Goal: Information Seeking & Learning: Learn about a topic

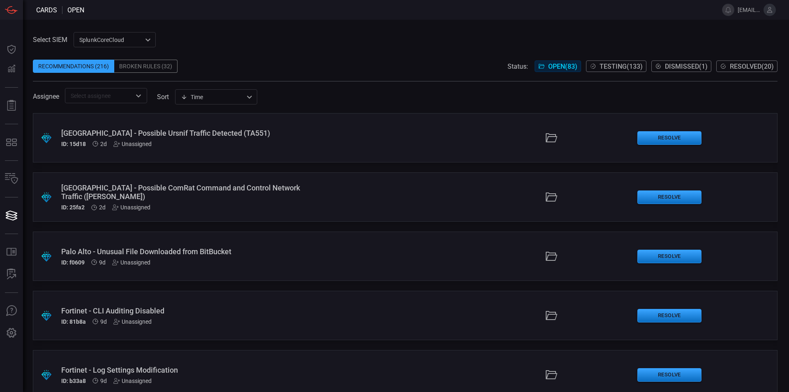
click at [193, 134] on div "[GEOGRAPHIC_DATA] - Possible Ursnif Traffic Detected (TA551)" at bounding box center [191, 133] width 261 height 9
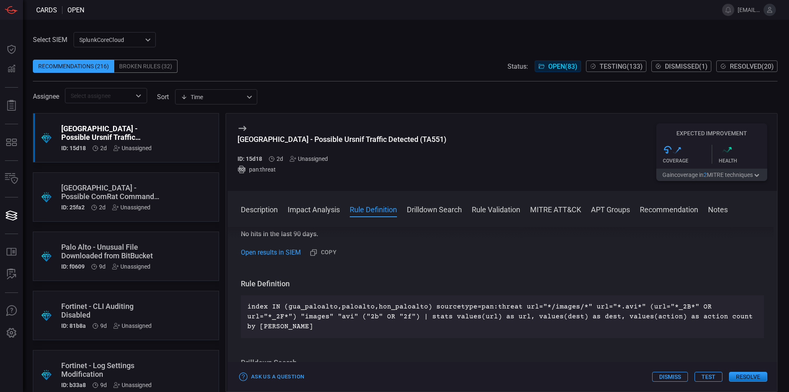
scroll to position [280, 0]
click at [172, 186] on div ".suggested_cards_icon{fill:url(#suggested_cards_icon);} Palo Alto - Possible Co…" at bounding box center [126, 196] width 186 height 49
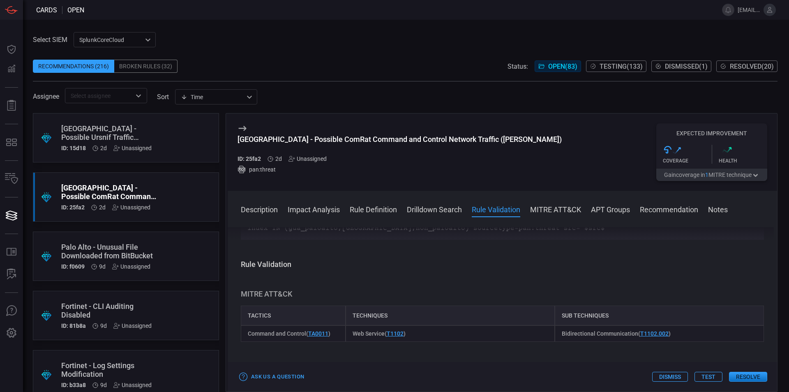
scroll to position [438, 0]
click at [140, 244] on div "Palo Alto - Unusual File Downloaded from BitBucket" at bounding box center [110, 250] width 98 height 17
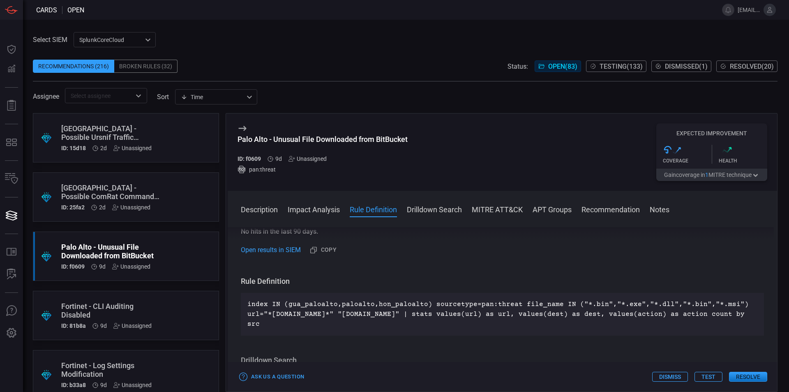
scroll to position [227, 0]
click at [177, 314] on div ".suggested_cards_icon{fill:url(#suggested_cards_icon);} Fortinet - CLI Auditing…" at bounding box center [126, 314] width 186 height 49
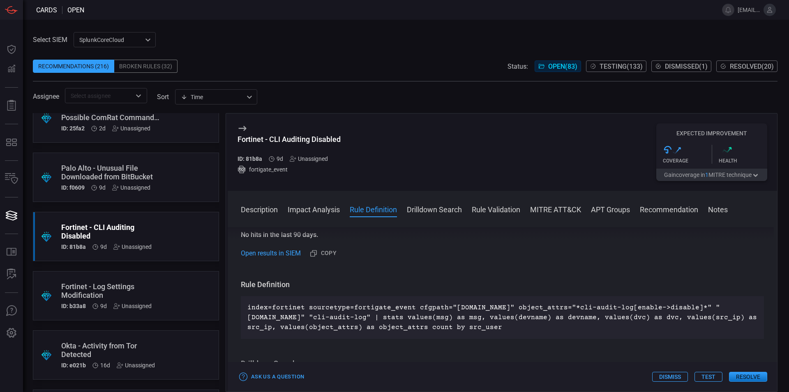
scroll to position [80, 0]
click at [164, 293] on div ".suggested_cards_icon{fill:url(#suggested_cards_icon);} Fortinet - Log Settings…" at bounding box center [126, 293] width 186 height 49
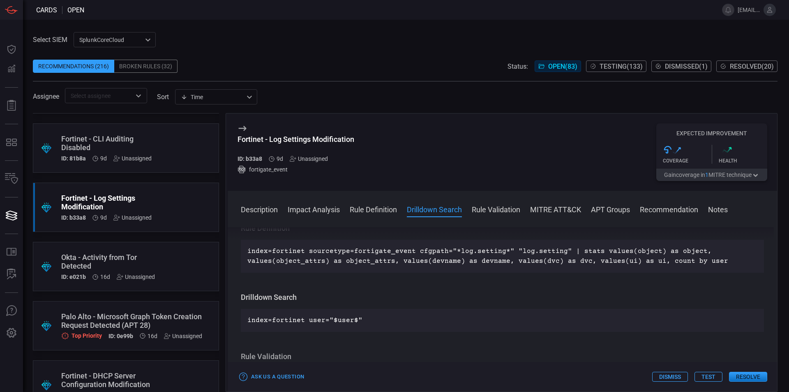
scroll to position [168, 0]
click at [173, 256] on div ".suggested_cards_icon{fill:url(#suggested_cards_icon);} Okta - Activity from To…" at bounding box center [126, 265] width 186 height 49
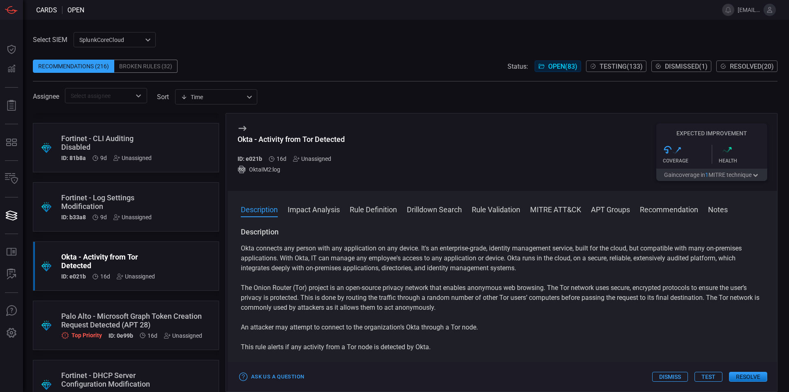
click at [165, 313] on div "Palo Alto - Microsoft Graph Token Creation Request Detected (APT 28)" at bounding box center [131, 319] width 141 height 17
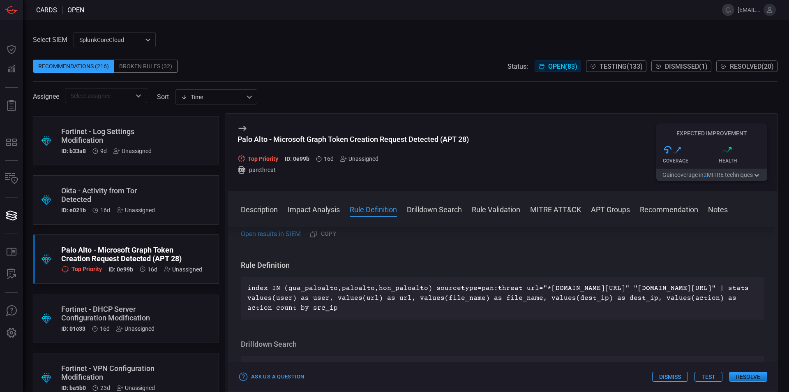
scroll to position [235, 0]
click at [164, 302] on div ".suggested_cards_icon{fill:url(#suggested_cards_icon);} Fortinet - DHCP Server …" at bounding box center [126, 317] width 186 height 49
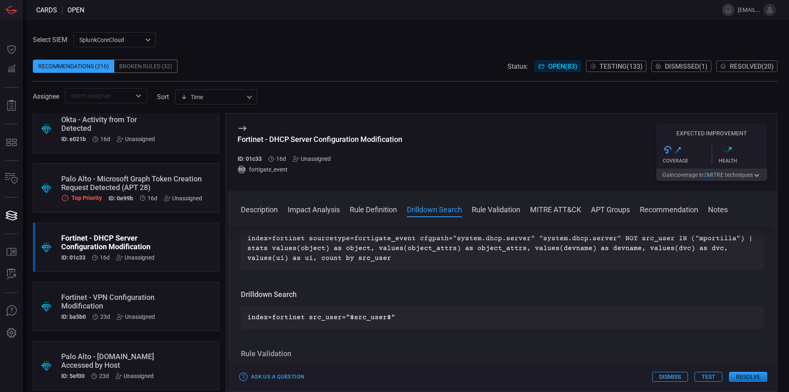
scroll to position [305, 0]
click at [180, 315] on div ".suggested_cards_icon{fill:url(#suggested_cards_icon);} Fortinet - VPN Configur…" at bounding box center [126, 305] width 186 height 49
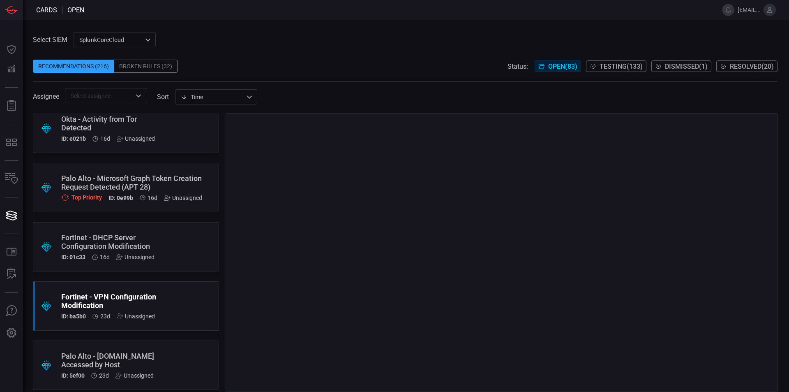
click at [180, 315] on div ".suggested_cards_icon{fill:url(#suggested_cards_icon);} Fortinet - VPN Configur…" at bounding box center [126, 305] width 186 height 49
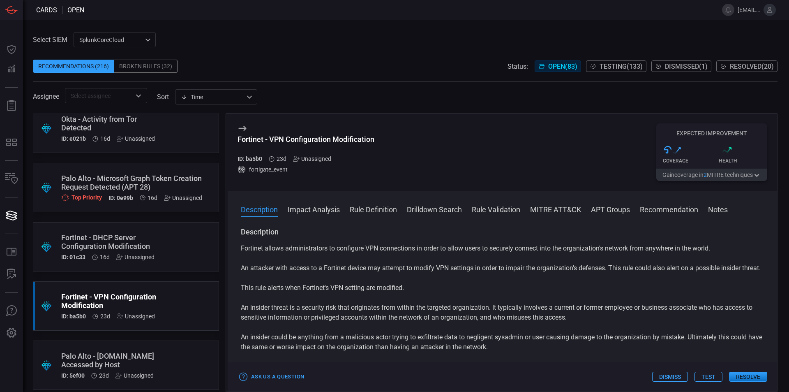
click at [191, 363] on div ".suggested_cards_icon{fill:url(#suggested_cards_icon);} Palo Alto - [DOMAIN_NAM…" at bounding box center [126, 364] width 186 height 49
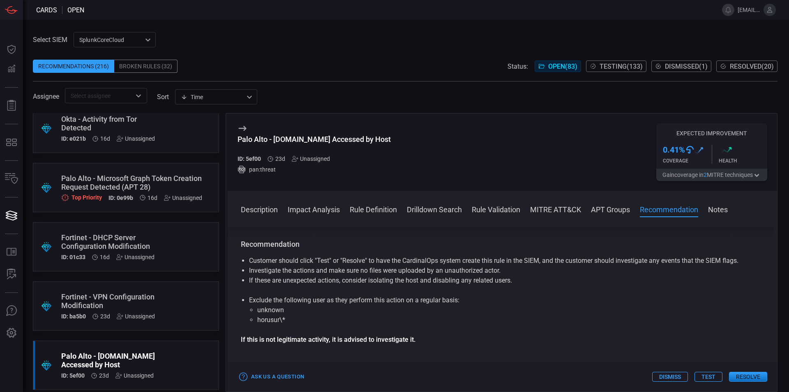
scroll to position [684, 0]
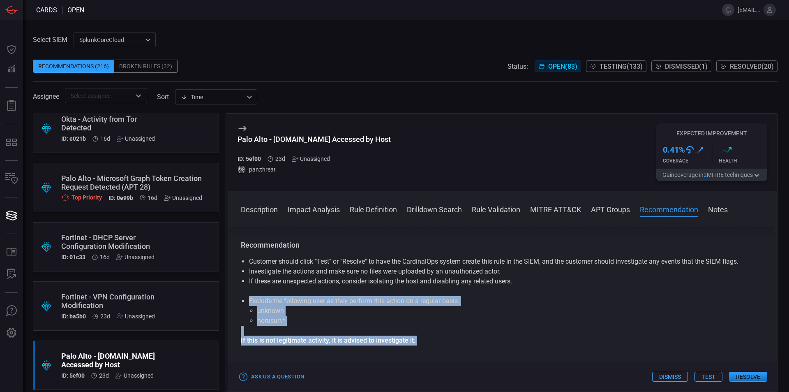
drag, startPoint x: 490, startPoint y: 342, endPoint x: 251, endPoint y: 257, distance: 253.4
click at [251, 257] on div "Description MEGA is a cloud storage and file-sharing service known for its stro…" at bounding box center [502, 307] width 549 height 161
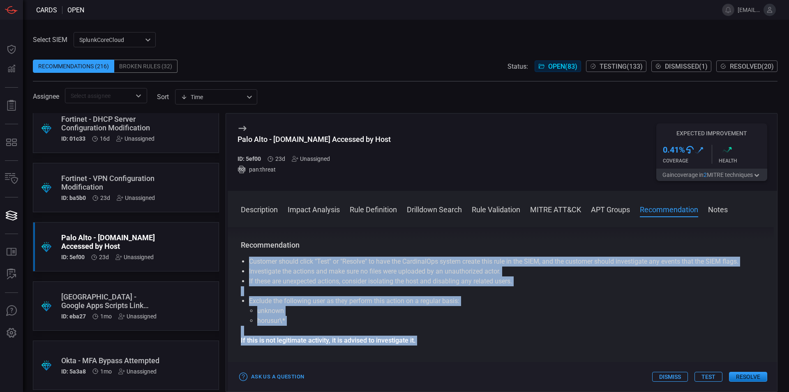
scroll to position [426, 0]
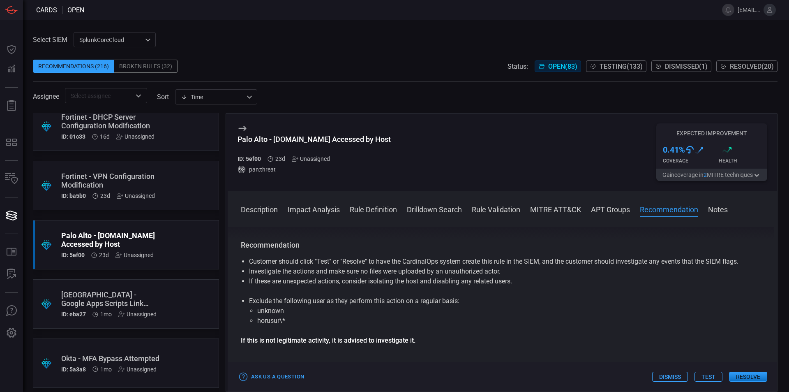
click at [161, 302] on div ".suggested_cards_icon{fill:url(#suggested_cards_icon);} Palo Alto - Google Apps…" at bounding box center [126, 303] width 186 height 49
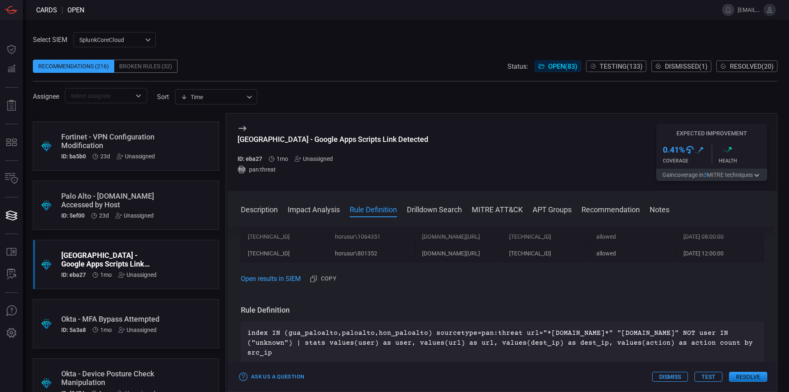
scroll to position [467, 0]
click at [161, 313] on div ".suggested_cards_icon{fill:url(#suggested_cards_icon);} Okta - MFA Bypass Attem…" at bounding box center [126, 321] width 186 height 49
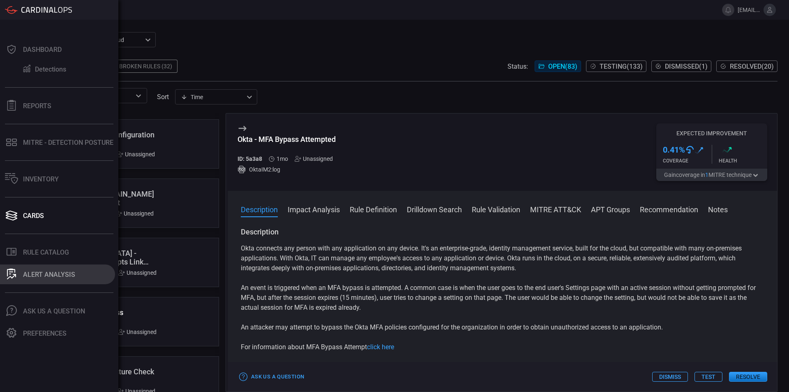
click at [36, 280] on button "ALERT ANALYSIS" at bounding box center [57, 274] width 115 height 20
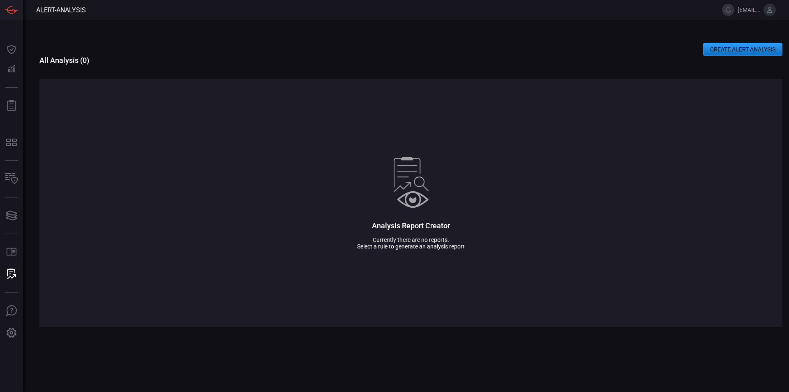
click at [728, 41] on div "CREATE ALERT ANALYSIS All Analysis ( 0 ) Analysis Report Creator Currently ther…" at bounding box center [410, 206] width 743 height 372
click at [728, 47] on button "CREATE ALERT ANALYSIS" at bounding box center [742, 49] width 79 height 13
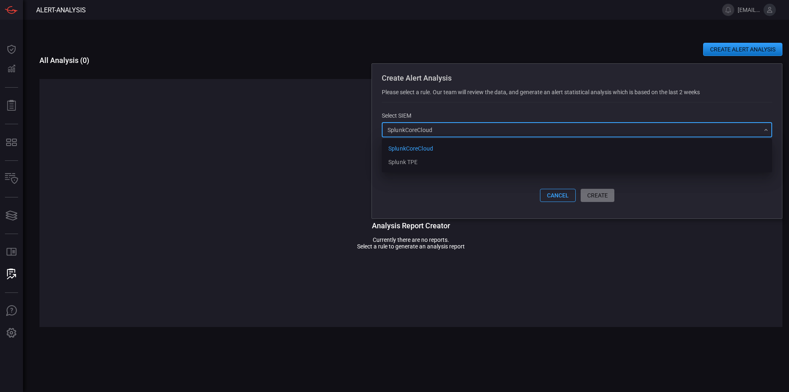
click at [494, 127] on div "SplunkCoreCloud f748d276-46a5-4bd3-b149-f2461a2fe2c5 SplunkCoreCloud Splunk TPE…" at bounding box center [577, 129] width 390 height 15
click at [494, 127] on div at bounding box center [394, 196] width 789 height 392
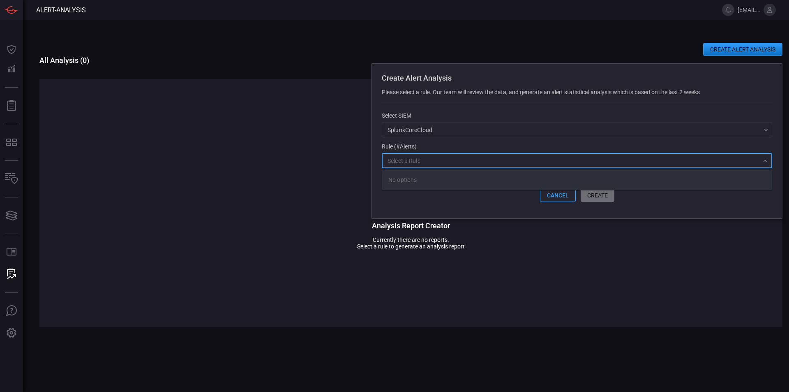
click at [470, 161] on input "text" at bounding box center [570, 160] width 372 height 10
click at [453, 182] on div "No options" at bounding box center [577, 180] width 390 height 20
type input "T"
type input "WAF"
click button "cancel" at bounding box center [558, 195] width 36 height 13
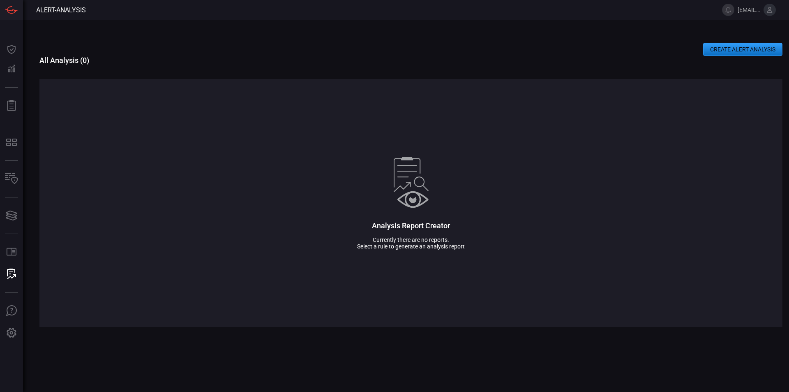
click at [758, 48] on button "CREATE ALERT ANALYSIS" at bounding box center [742, 49] width 79 height 13
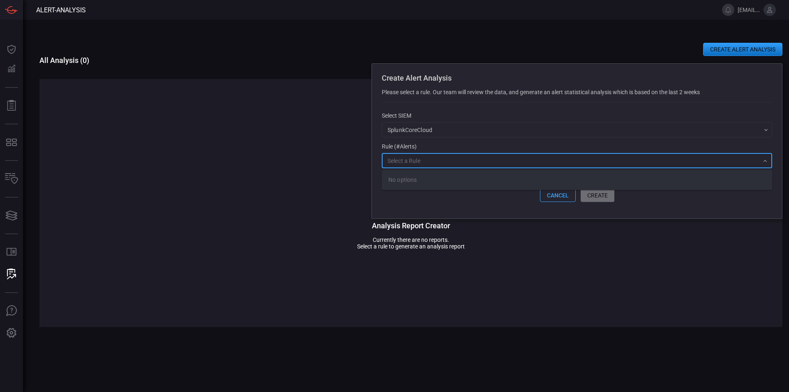
click at [530, 165] on input "text" at bounding box center [570, 160] width 372 height 10
drag, startPoint x: 530, startPoint y: 165, endPoint x: 417, endPoint y: 124, distance: 120.3
click at [432, 133] on div "Select SIEM SplunkCoreCloud f748d276-46a5-4bd3-b149-f2461a2fe2c5 ​ Rule (#Alert…" at bounding box center [577, 139] width 390 height 54
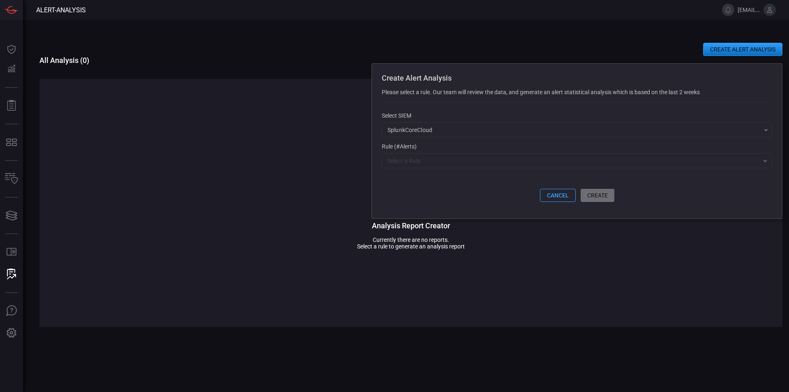
click at [268, 120] on div "Analysis Report Creator Currently there are no reports. Select a rule to genera…" at bounding box center [410, 203] width 743 height 248
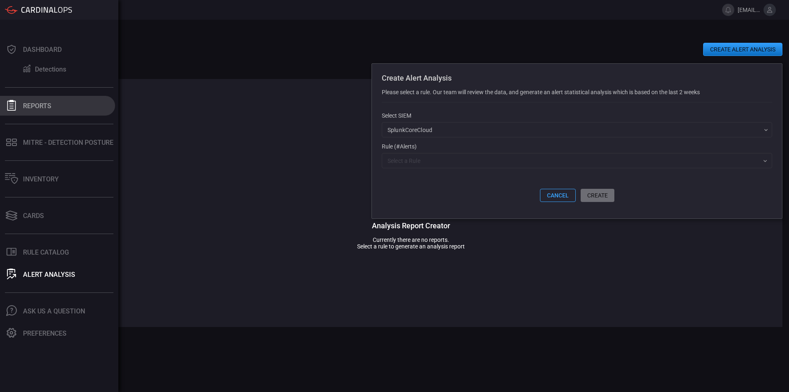
click at [40, 105] on div "Reports" at bounding box center [37, 106] width 28 height 8
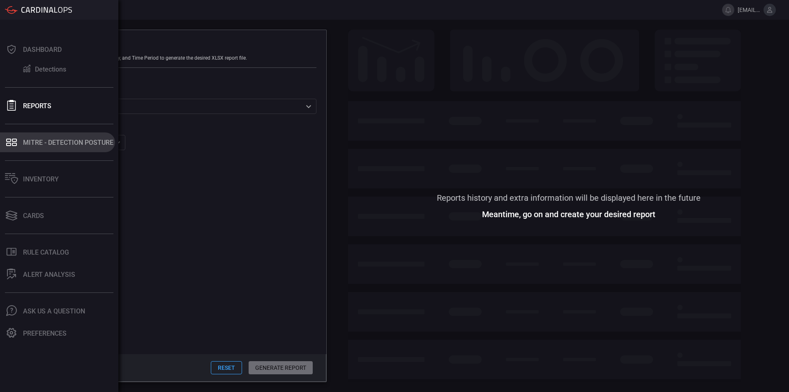
click at [3, 139] on button "MITRE - Detection Posture" at bounding box center [57, 142] width 115 height 20
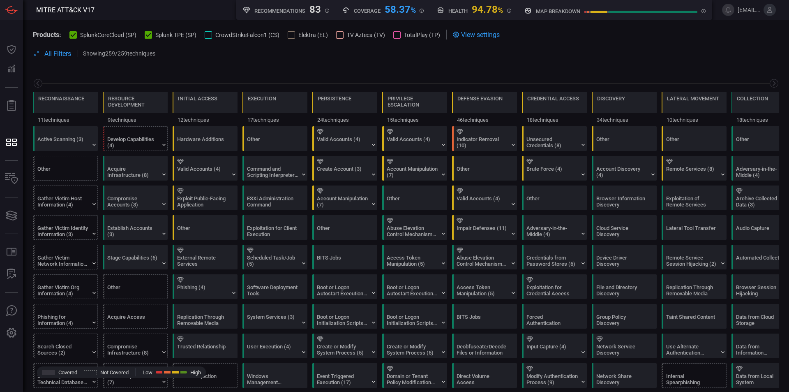
scroll to position [0, 108]
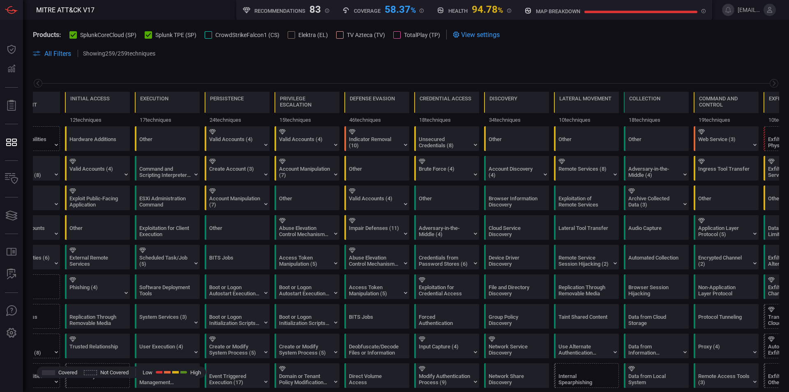
click at [176, 35] on span "Splunk TPE (SP)" at bounding box center [175, 35] width 41 height 7
click at [99, 23] on div "Products: SplunkCoreCloud (SP) Splunk TPE (SP) CrowdStrikeFalcon1 (CS) Elektra …" at bounding box center [406, 44] width 766 height 48
click at [95, 30] on div "Products: SplunkCoreCloud (SP) Splunk TPE (SP) CrowdStrikeFalcon1 (CS) Elektra …" at bounding box center [236, 35] width 407 height 10
click at [99, 39] on div "Products: SplunkCoreCloud (SP) Splunk TPE (SP) CrowdStrikeFalcon1 (CS) Elektra …" at bounding box center [236, 35] width 407 height 10
click at [151, 36] on div at bounding box center [148, 34] width 7 height 7
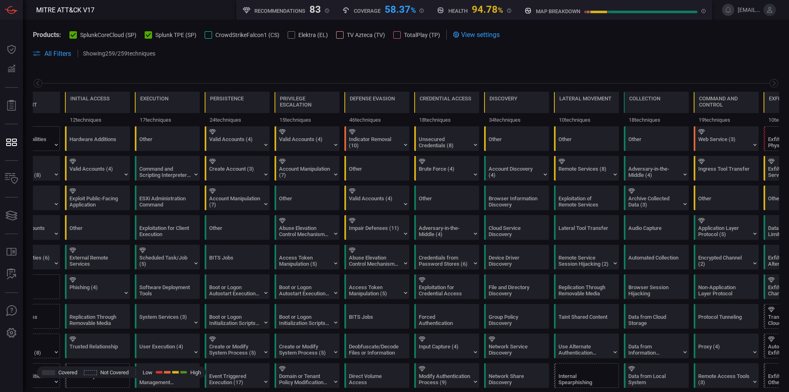
click at [75, 36] on icon at bounding box center [73, 34] width 5 height 5
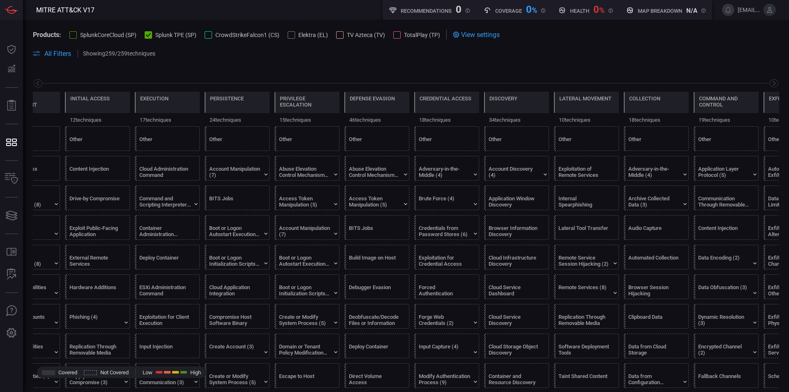
click at [161, 32] on span "Splunk TPE (SP)" at bounding box center [175, 35] width 41 height 7
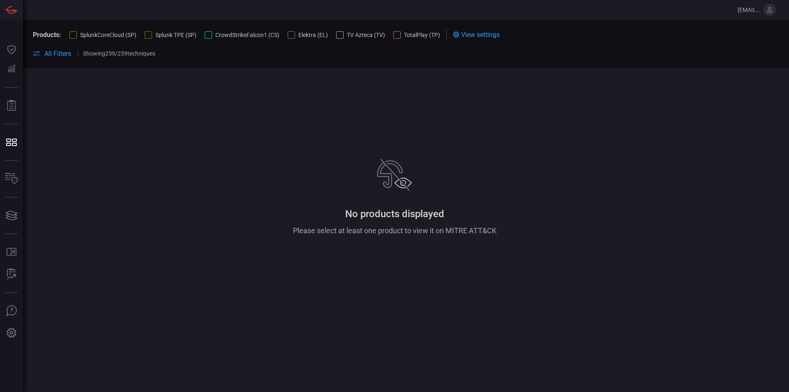
click at [223, 32] on span "CrowdStrikeFalcon1 (CS)" at bounding box center [247, 35] width 64 height 7
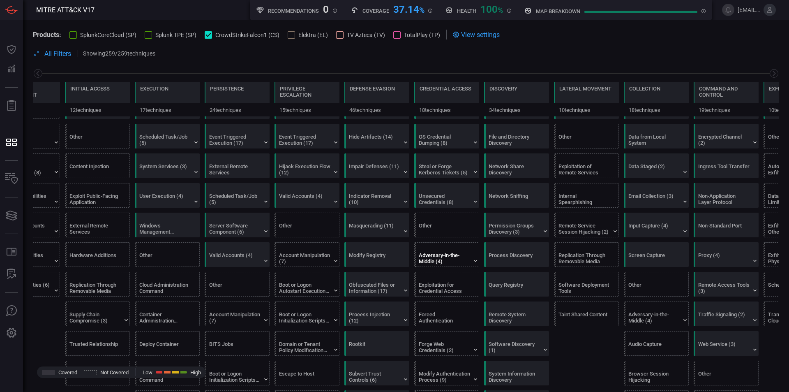
scroll to position [0, 0]
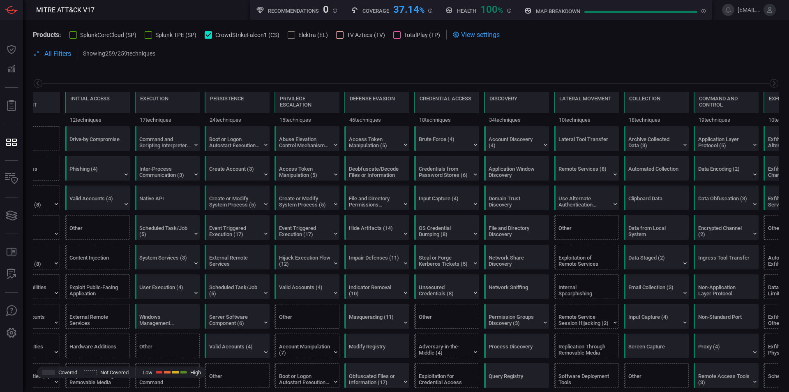
click at [314, 32] on span "Elektra (EL)" at bounding box center [313, 35] width 30 height 7
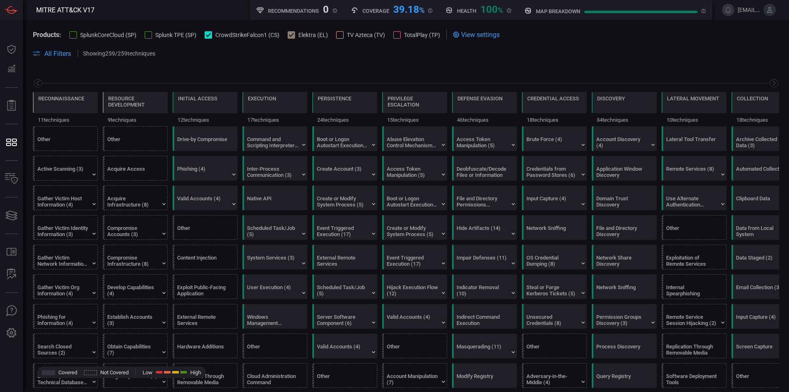
scroll to position [0, 108]
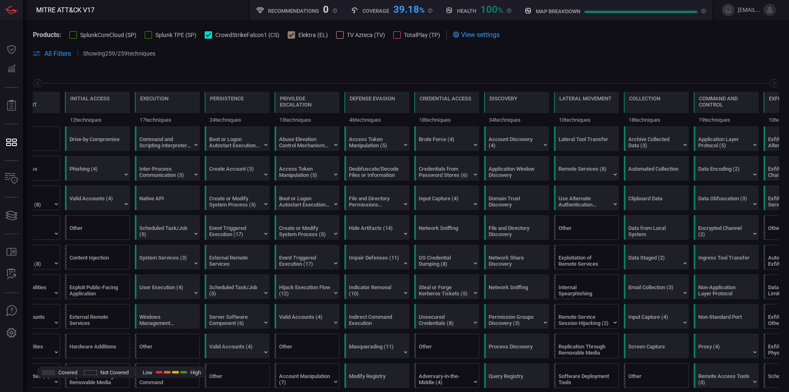
click at [210, 35] on icon at bounding box center [208, 35] width 5 height 4
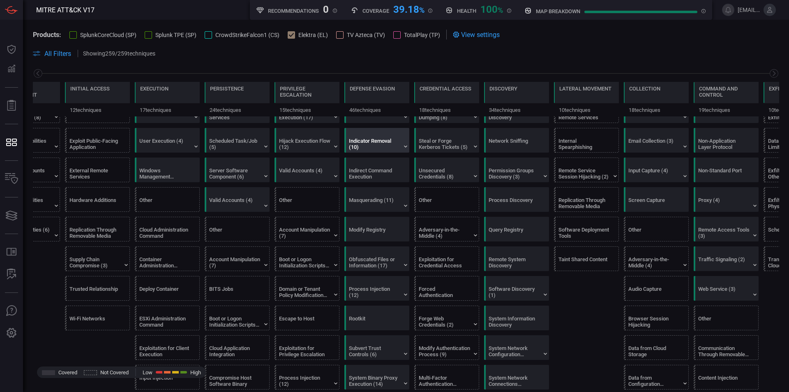
scroll to position [0, 0]
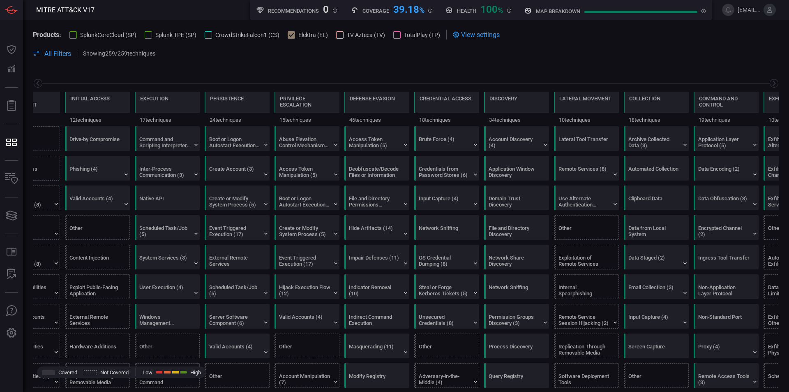
click at [212, 34] on button "CrowdStrikeFalcon1 (CS)" at bounding box center [242, 34] width 75 height 8
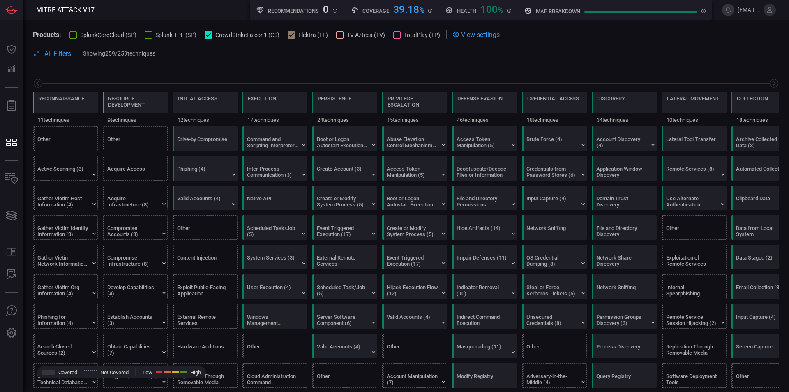
scroll to position [0, 108]
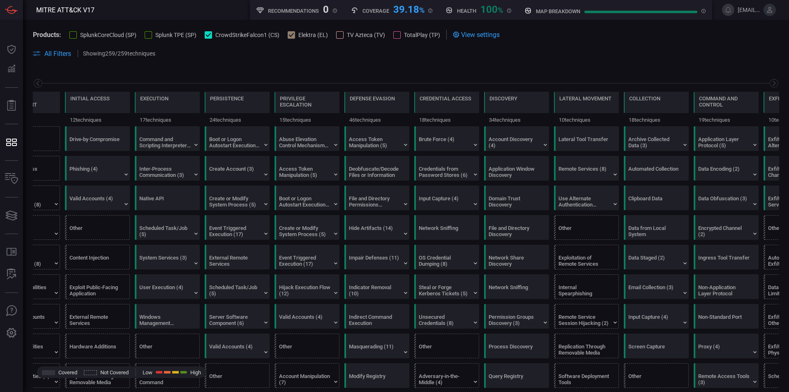
click at [300, 38] on span "Elektra (EL)" at bounding box center [313, 35] width 30 height 7
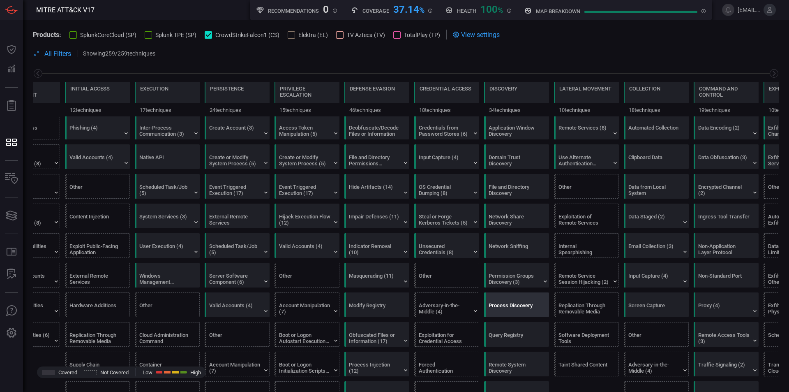
scroll to position [0, 0]
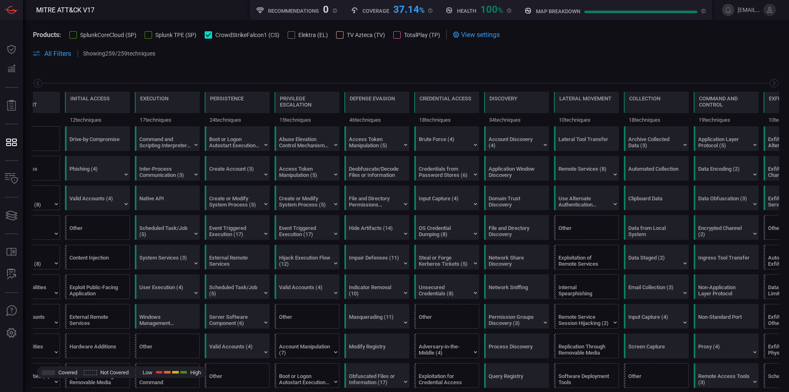
click at [207, 32] on icon at bounding box center [208, 34] width 5 height 5
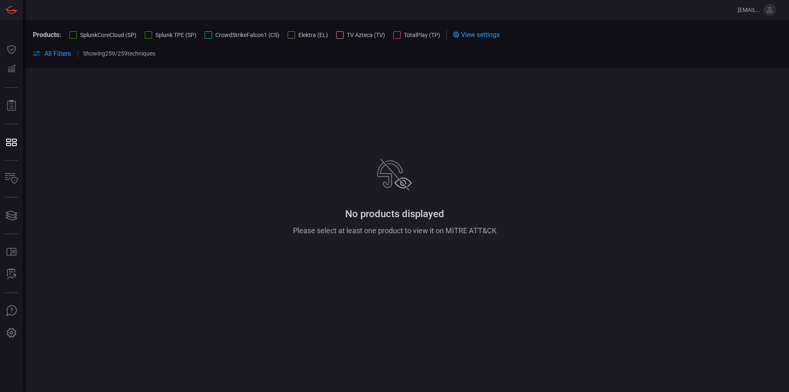
click at [73, 37] on div at bounding box center [72, 34] width 7 height 7
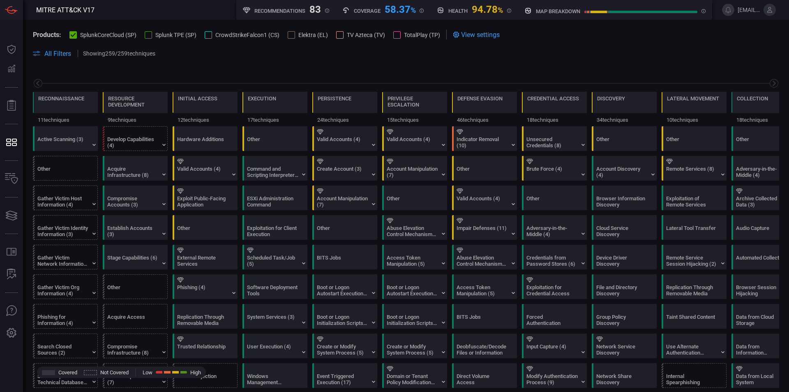
scroll to position [0, 108]
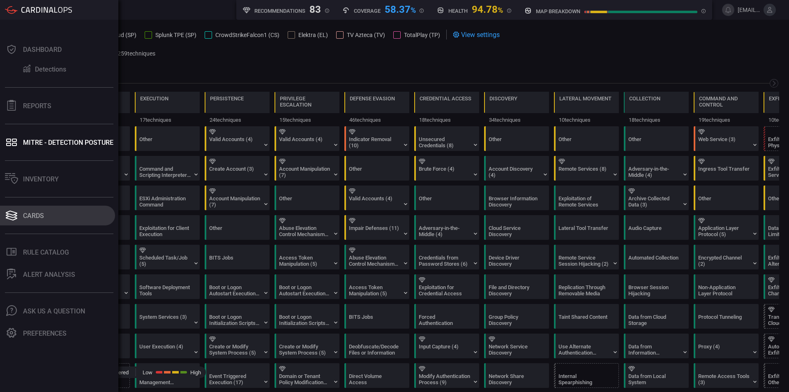
click at [40, 210] on button "Cards" at bounding box center [57, 215] width 115 height 20
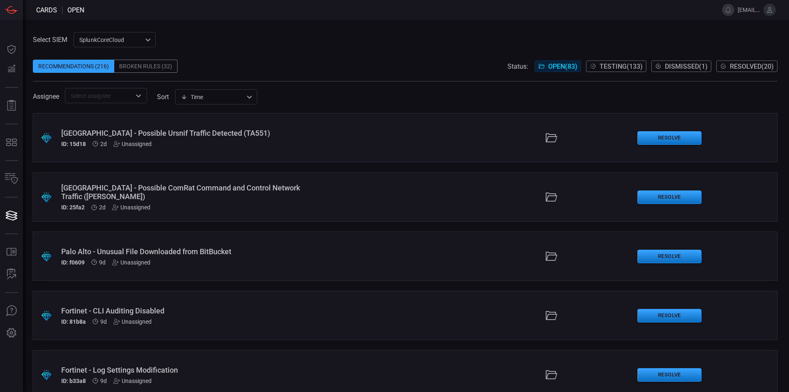
click at [151, 68] on div "Broken Rules (32)" at bounding box center [145, 66] width 63 height 13
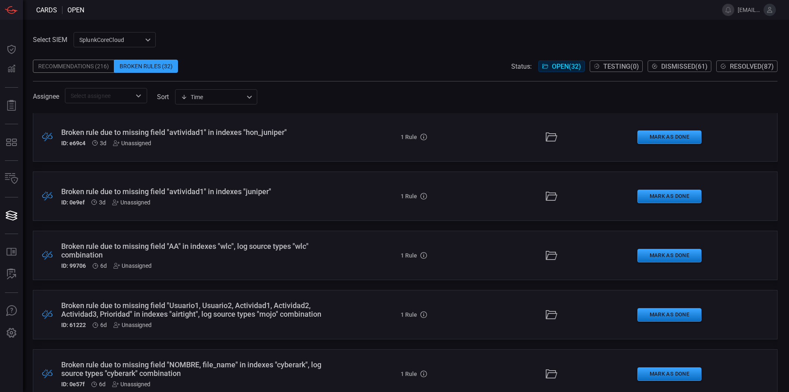
scroll to position [1, 0]
click at [218, 132] on div "Broken rule due to missing field "avtividad1" in indexes "hon_juniper"" at bounding box center [191, 131] width 261 height 9
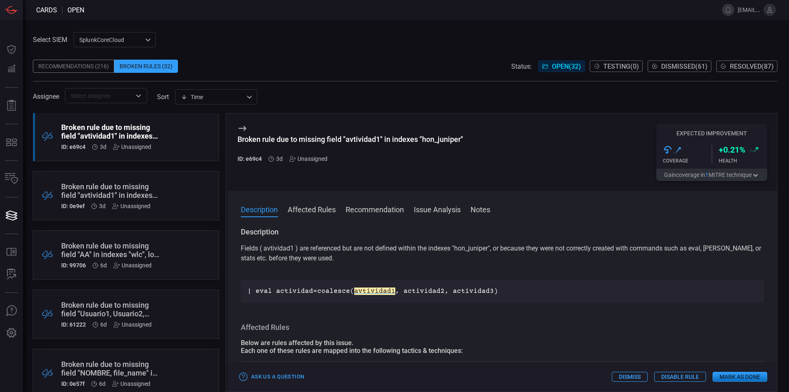
drag, startPoint x: 322, startPoint y: 205, endPoint x: 316, endPoint y: 210, distance: 8.5
click at [316, 210] on button "Affected Rules" at bounding box center [312, 209] width 48 height 10
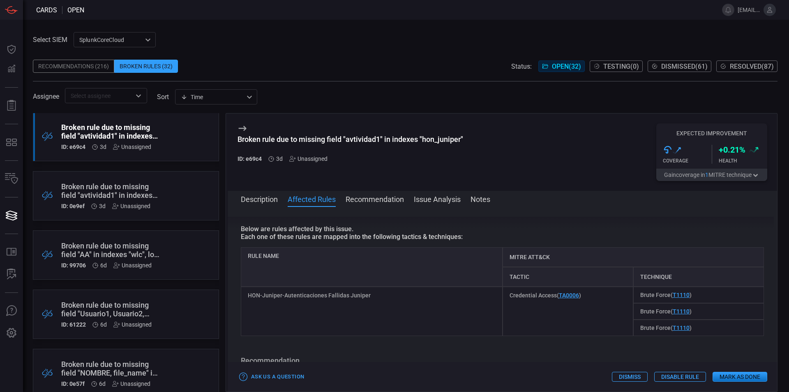
scroll to position [104, 0]
click at [159, 246] on div ".broken_cards_icon_0{fill:#39A4FF;} .broken_cards_icon_1{fill:none;stroke:#1918…" at bounding box center [126, 254] width 186 height 49
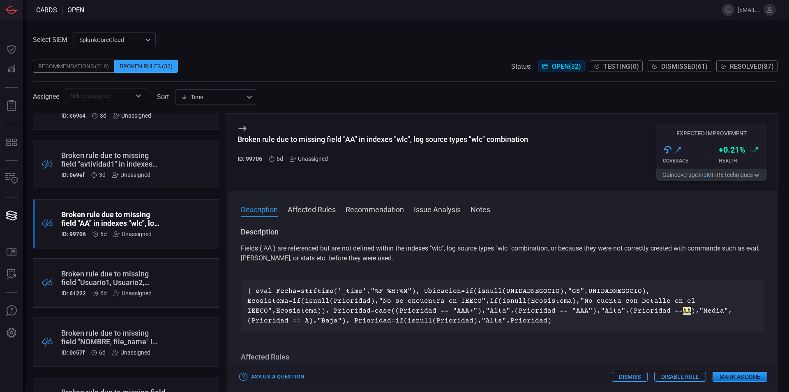
scroll to position [34, 0]
click at [168, 277] on div ".broken_cards_icon_0{fill:#39A4FF;} .broken_cards_icon_1{fill:none;stroke:#1918…" at bounding box center [126, 281] width 186 height 49
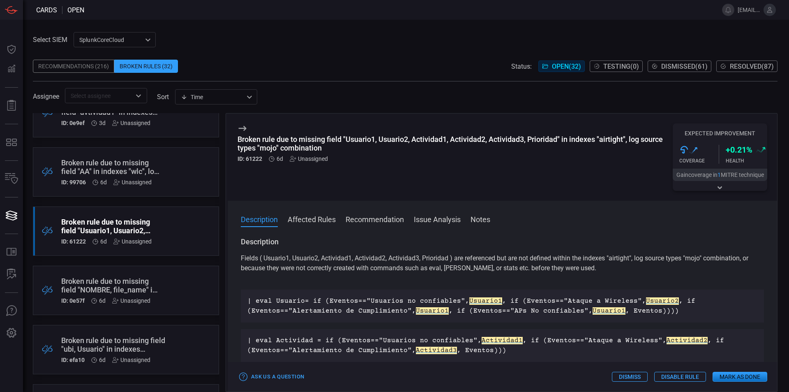
scroll to position [86, 0]
click at [154, 279] on div ".broken_cards_icon_0{fill:#39A4FF;} .broken_cards_icon_1{fill:none;stroke:#1918…" at bounding box center [126, 287] width 186 height 49
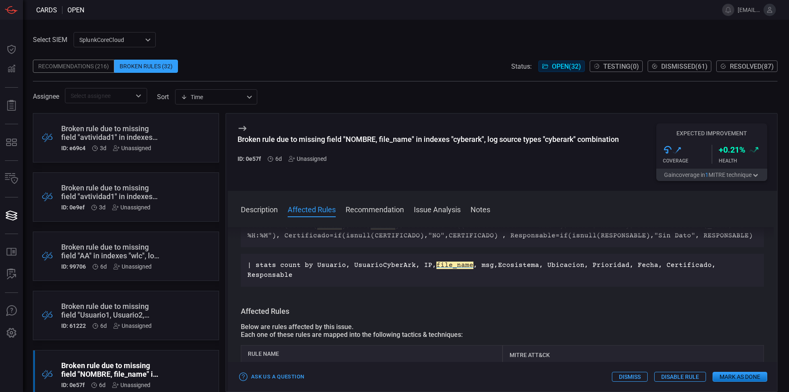
click at [175, 144] on div ".broken_cards_icon_0{fill:#39A4FF;} .broken_cards_icon_1{fill:none;stroke:#1918…" at bounding box center [126, 137] width 186 height 49
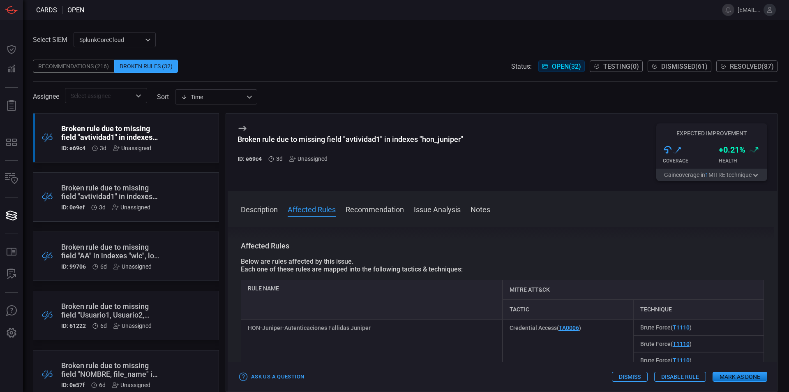
scroll to position [82, 0]
drag, startPoint x: 369, startPoint y: 329, endPoint x: 249, endPoint y: 323, distance: 120.1
click at [249, 323] on div "HON-Juniper-Autenticaciones Fallidas Juniper" at bounding box center [372, 342] width 262 height 49
copy div "HON-Juniper-Autenticaciones Fallidas Juniper"
click at [155, 209] on div ".broken_cards_icon_0{fill:#39A4FF;} .broken_cards_icon_1{fill:none;stroke:#1918…" at bounding box center [126, 196] width 186 height 49
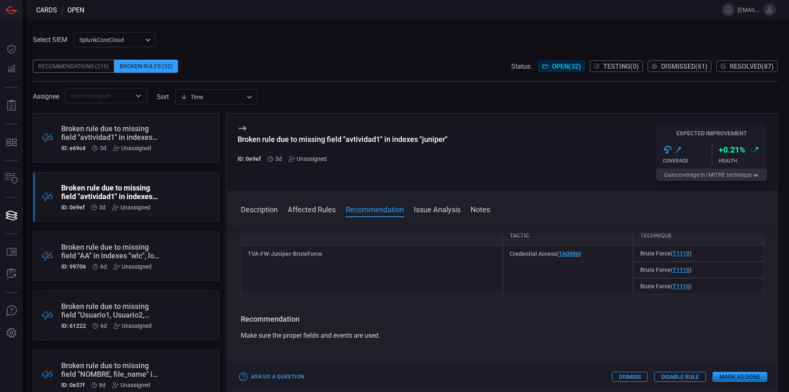
scroll to position [151, 0]
drag, startPoint x: 333, startPoint y: 262, endPoint x: 240, endPoint y: 258, distance: 93.8
click at [240, 258] on div "Description Fields ( avtividad1 ) are referenced but are not defined within the…" at bounding box center [502, 307] width 549 height 161
copy div "TVA-FW-Juniper-BruteForce"
click at [337, 273] on div "TVA-FW-Juniper-BruteForce" at bounding box center [372, 273] width 262 height 49
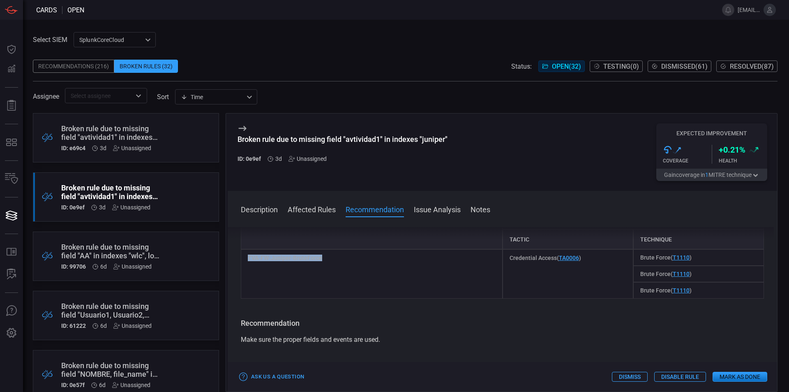
drag, startPoint x: 333, startPoint y: 265, endPoint x: 248, endPoint y: 259, distance: 84.8
click at [248, 259] on div "TVA-FW-Juniper-BruteForce" at bounding box center [372, 273] width 262 height 49
copy div "TVA-FW-Juniper-BruteForce"
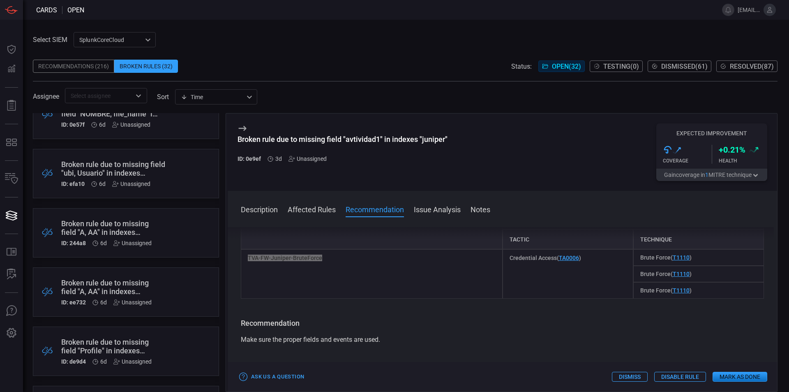
scroll to position [0, 0]
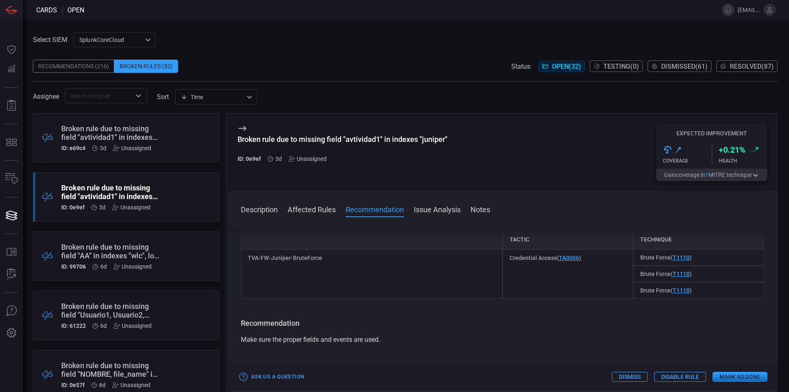
click at [157, 129] on div ".broken_cards_icon_0{fill:#39A4FF;} .broken_cards_icon_1{fill:none;stroke:#1918…" at bounding box center [126, 137] width 186 height 49
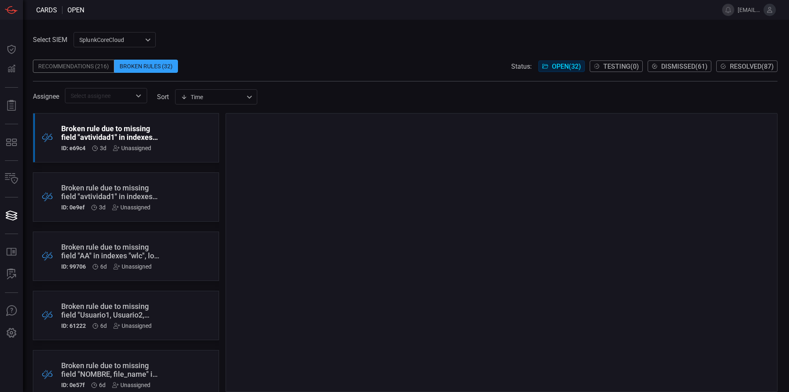
click at [161, 257] on div ".broken_cards_icon_0{fill:#39A4FF;} .broken_cards_icon_1{fill:none;stroke:#1918…" at bounding box center [126, 255] width 186 height 49
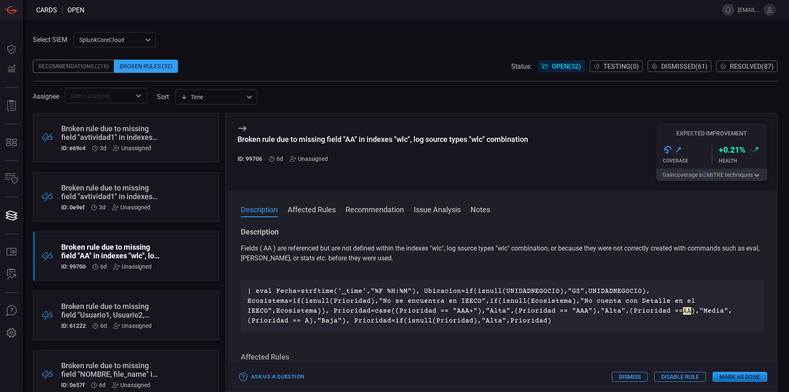
click at [322, 212] on button "Affected Rules" at bounding box center [312, 209] width 48 height 10
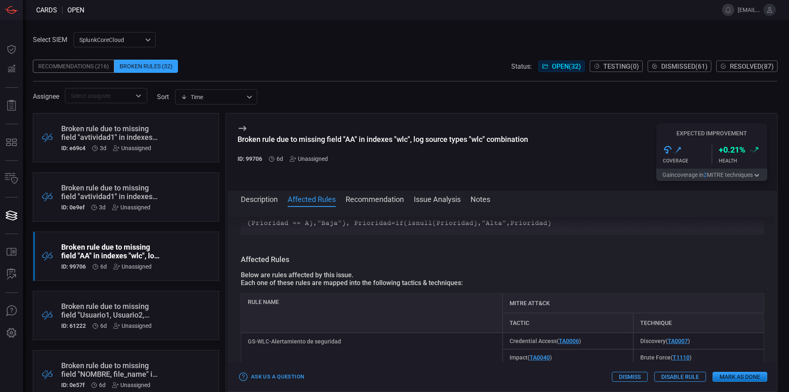
scroll to position [117, 0]
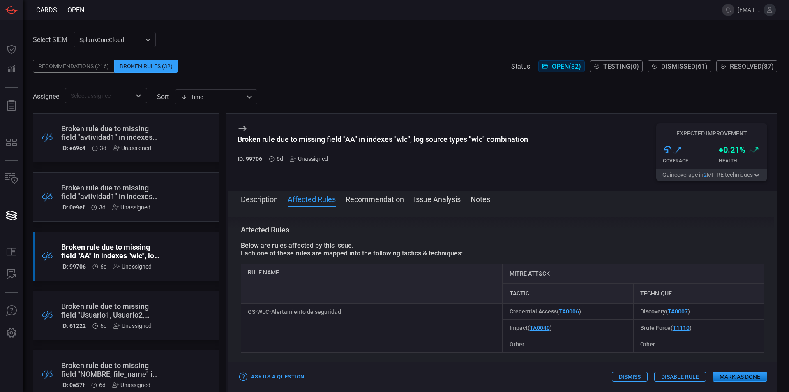
drag, startPoint x: 341, startPoint y: 313, endPoint x: 253, endPoint y: 313, distance: 87.5
drag, startPoint x: 253, startPoint y: 313, endPoint x: 246, endPoint y: 311, distance: 7.0
click at [246, 311] on div "GS-WLC-Alertamiento de seguridad" at bounding box center [372, 327] width 262 height 49
drag, startPoint x: 248, startPoint y: 311, endPoint x: 346, endPoint y: 314, distance: 98.7
click at [346, 314] on div "GS-WLC-Alertamiento de seguridad" at bounding box center [372, 327] width 262 height 49
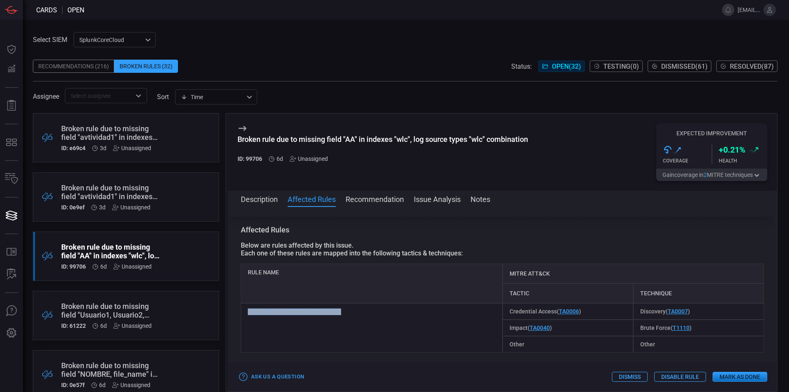
copy div "GS-WLC-Alertamiento de seguridad"
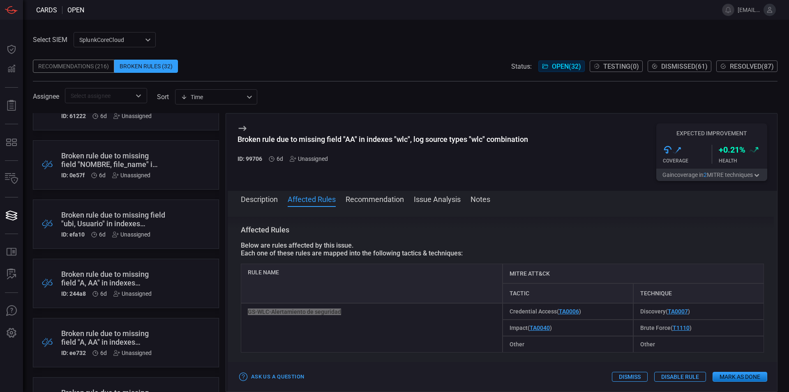
scroll to position [210, 0]
click at [175, 165] on div ".broken_cards_icon_0{fill:#39A4FF;} .broken_cards_icon_1{fill:none;stroke:#1918…" at bounding box center [126, 164] width 186 height 49
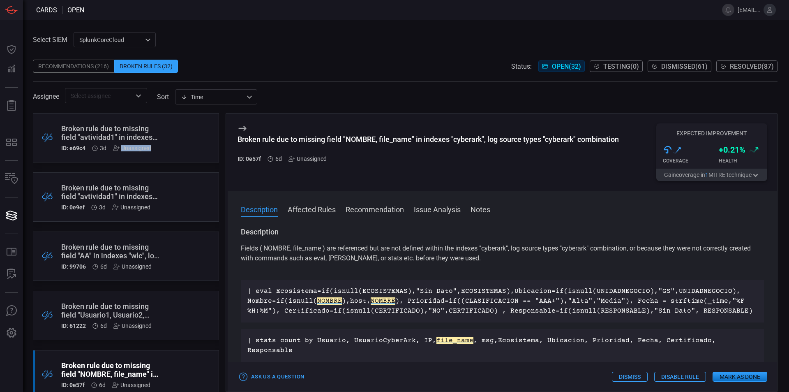
click at [173, 150] on div ".broken_cards_icon_0{fill:#39A4FF;} .broken_cards_icon_1{fill:none;stroke:#1918…" at bounding box center [126, 137] width 186 height 49
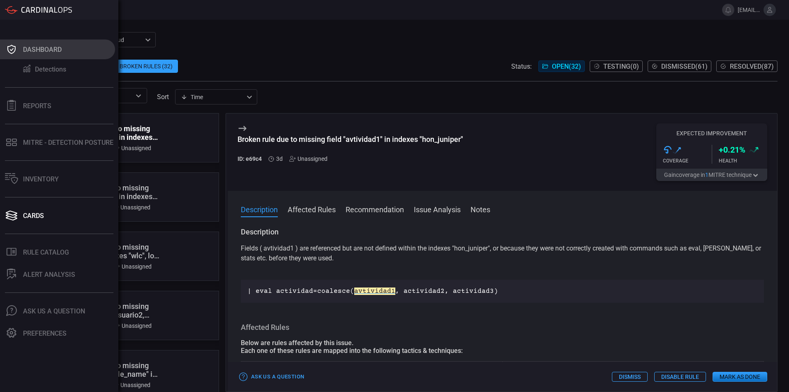
click at [15, 45] on icon at bounding box center [11, 50] width 13 height 12
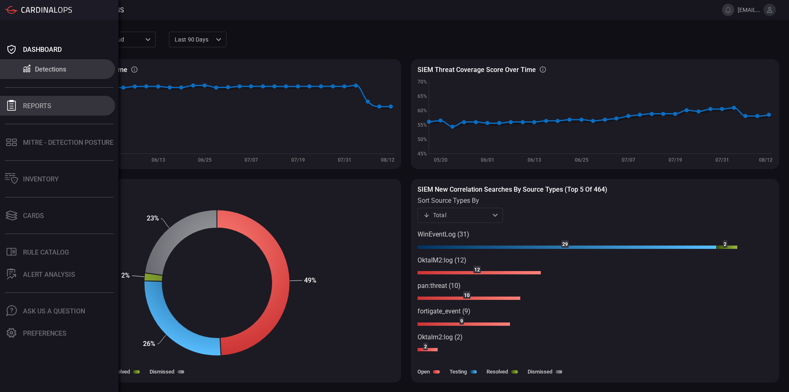
click at [15, 110] on icon at bounding box center [11, 105] width 9 height 11
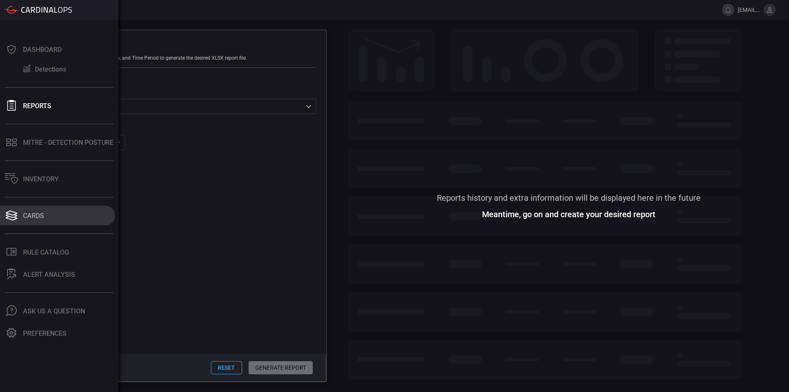
click at [22, 222] on button "Cards" at bounding box center [57, 215] width 115 height 20
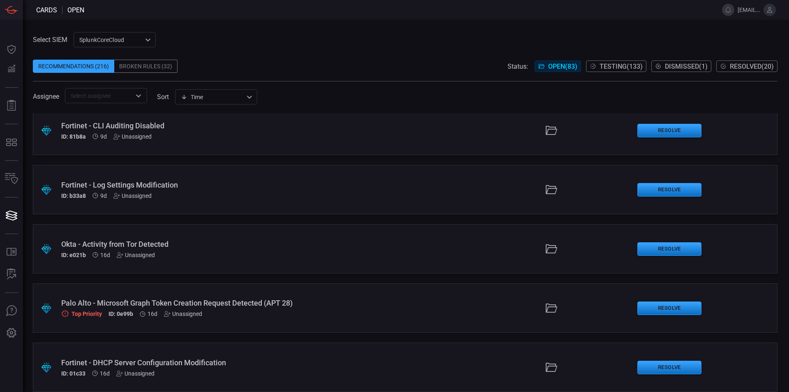
scroll to position [193, 0]
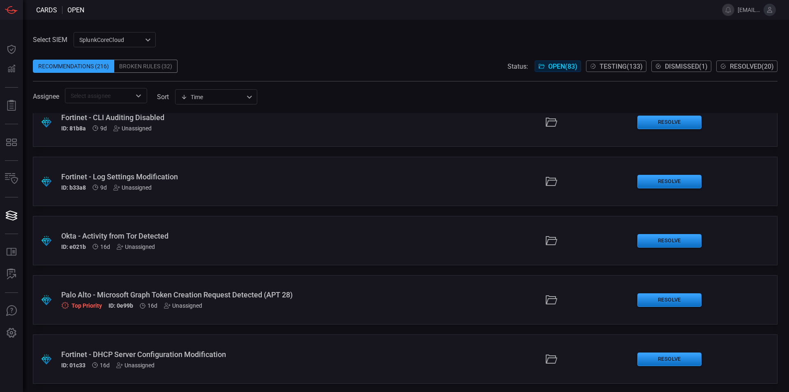
click at [255, 229] on div ".suggested_cards_icon{fill:url(#suggested_cards_icon);} Okta - Activity from To…" at bounding box center [405, 240] width 744 height 49
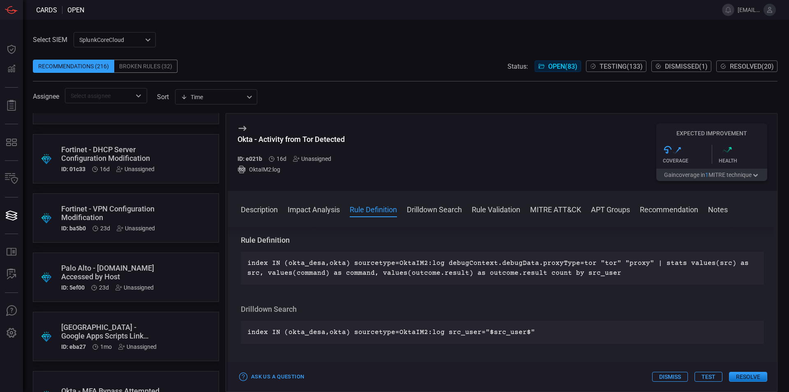
scroll to position [394, 0]
click at [147, 266] on div "Palo Alto - [DOMAIN_NAME] Accessed by Host" at bounding box center [110, 271] width 98 height 17
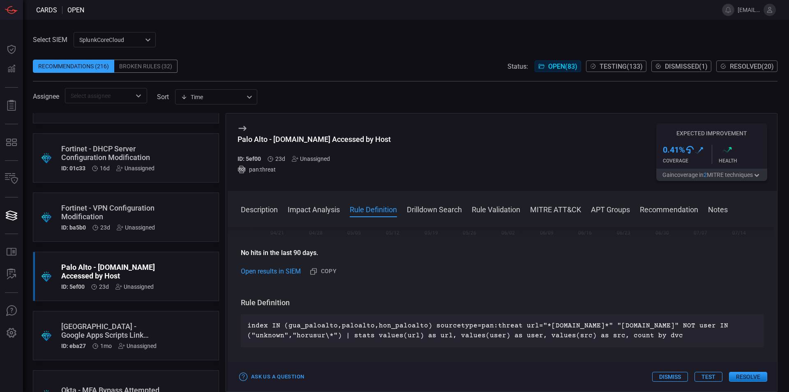
scroll to position [225, 0]
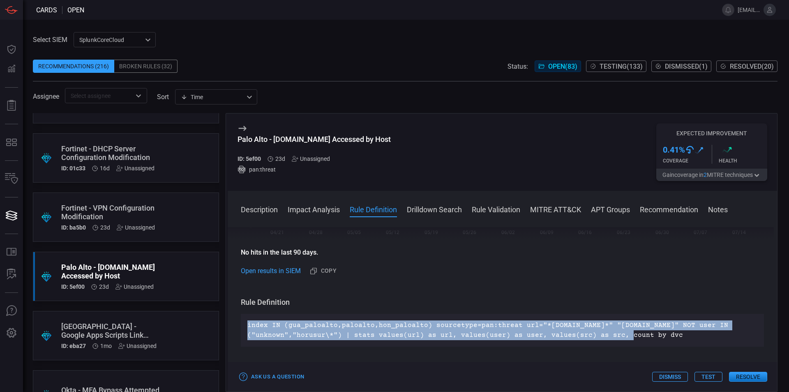
drag, startPoint x: 679, startPoint y: 329, endPoint x: 246, endPoint y: 314, distance: 433.3
click at [246, 314] on div "index IN (gua_paloalto,paloalto,hon_paloalto) sourcetype=pan:threat url="*[DOMA…" at bounding box center [502, 329] width 523 height 33
copy p "index IN (gua_paloalto,paloalto,hon_paloalto) sourcetype=pan:threat url="*[DOMA…"
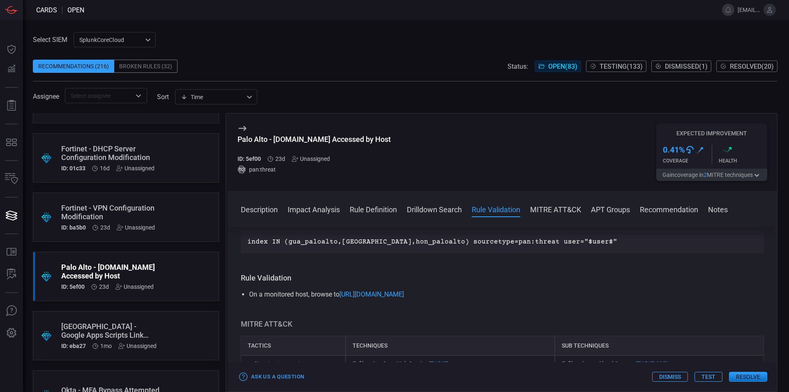
scroll to position [379, 0]
click at [154, 330] on div "[GEOGRAPHIC_DATA] - Google Apps Scripts Link Detected" at bounding box center [110, 330] width 98 height 17
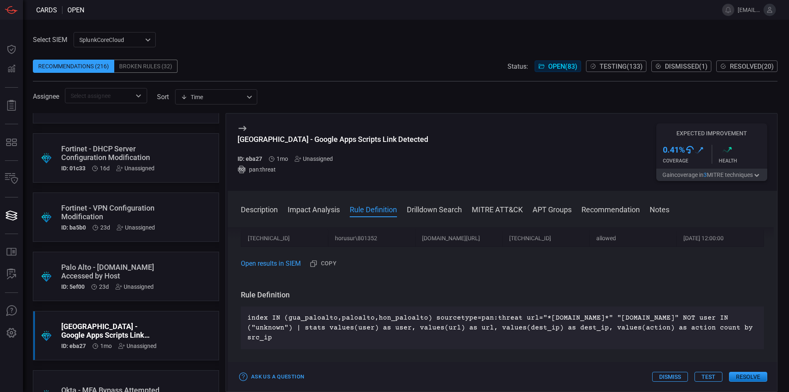
scroll to position [367, 0]
drag, startPoint x: 283, startPoint y: 341, endPoint x: 244, endPoint y: 316, distance: 45.5
click at [244, 316] on div "index IN (gua_paloalto,paloalto,hon_paloalto) sourcetype=pan:threat url="*[DOMA…" at bounding box center [502, 327] width 523 height 43
copy p "index IN (gua_paloalto,paloalto,hon_paloalto) sourcetype=pan:threat url="*[DOMA…"
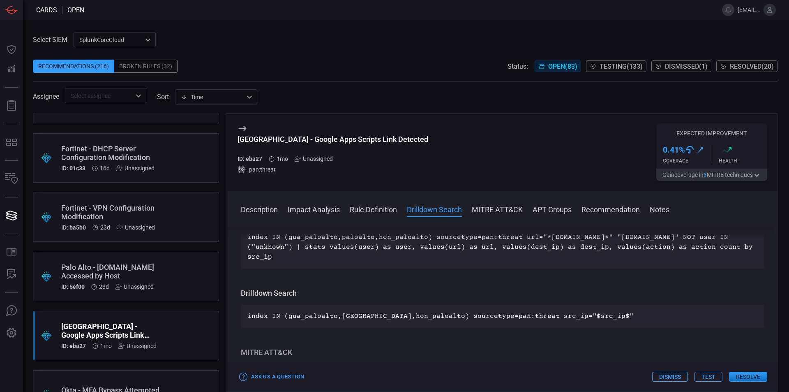
scroll to position [448, 0]
